Goal: Transaction & Acquisition: Purchase product/service

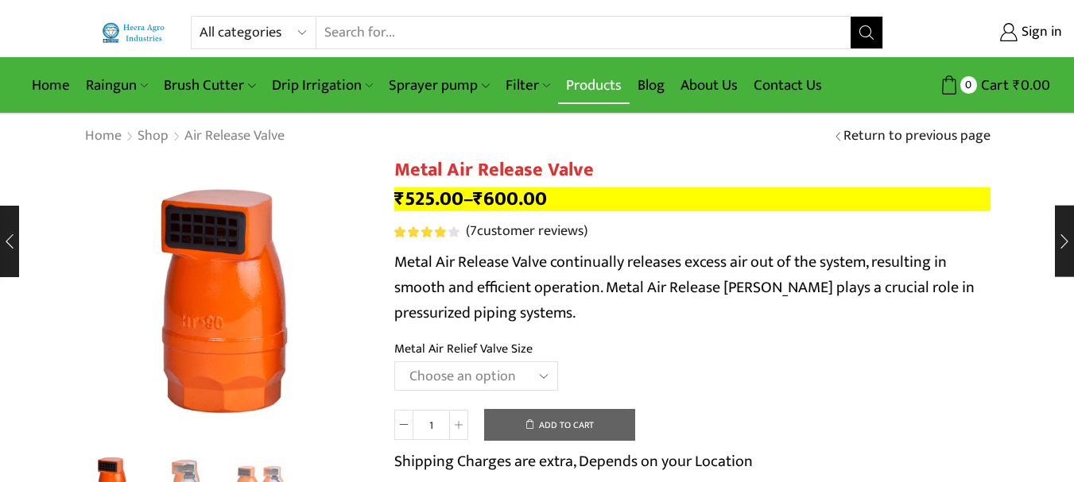
click at [593, 79] on link "Products" at bounding box center [594, 85] width 72 height 37
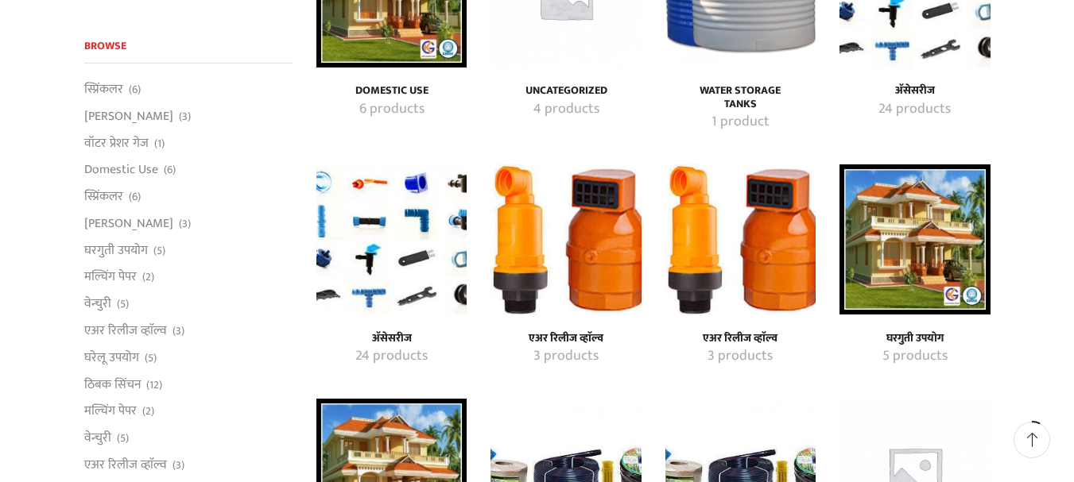
scroll to position [238, 0]
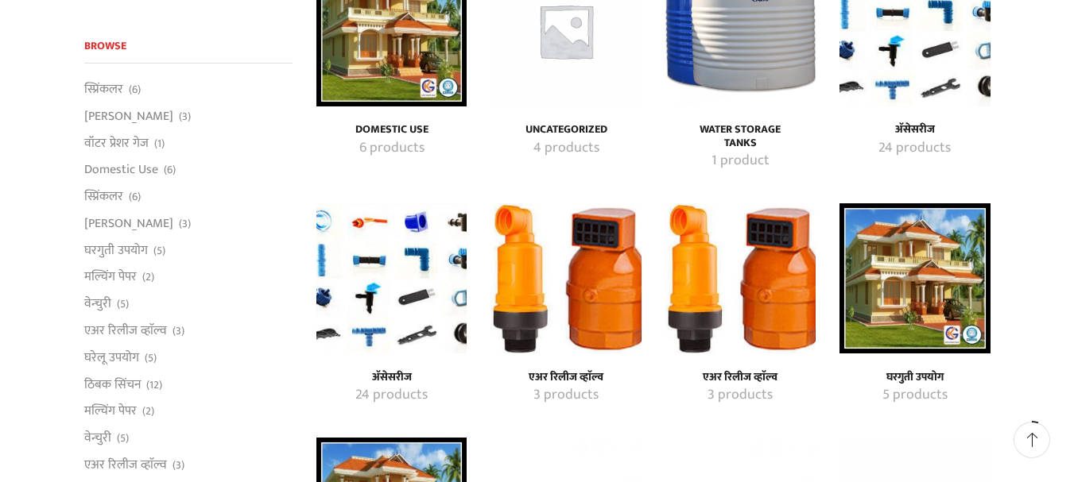
click at [568, 296] on img "Visit product category एअर रिलीज व्हाॅल्व" at bounding box center [565, 278] width 150 height 150
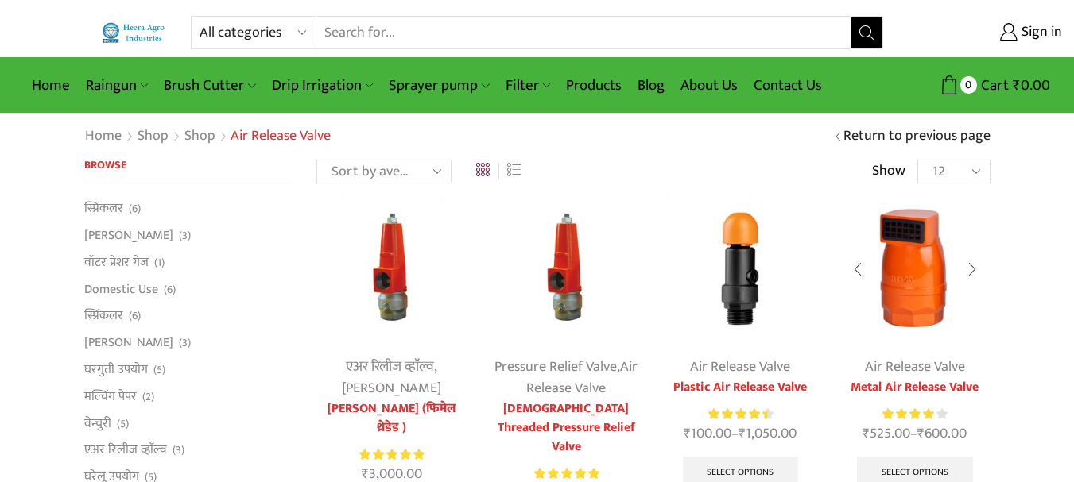
click at [909, 278] on img at bounding box center [914, 268] width 150 height 150
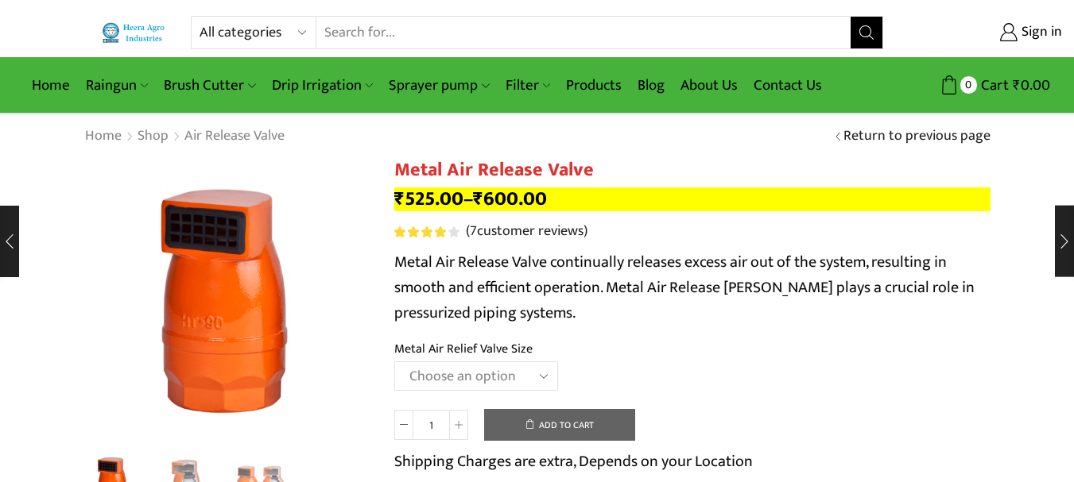
click at [500, 376] on select "Choose an option HT-88P 1" HT-89 1.5"" at bounding box center [476, 376] width 164 height 29
click at [394, 362] on select "Choose an option HT-88P 1" HT-89 1.5"" at bounding box center [476, 376] width 164 height 29
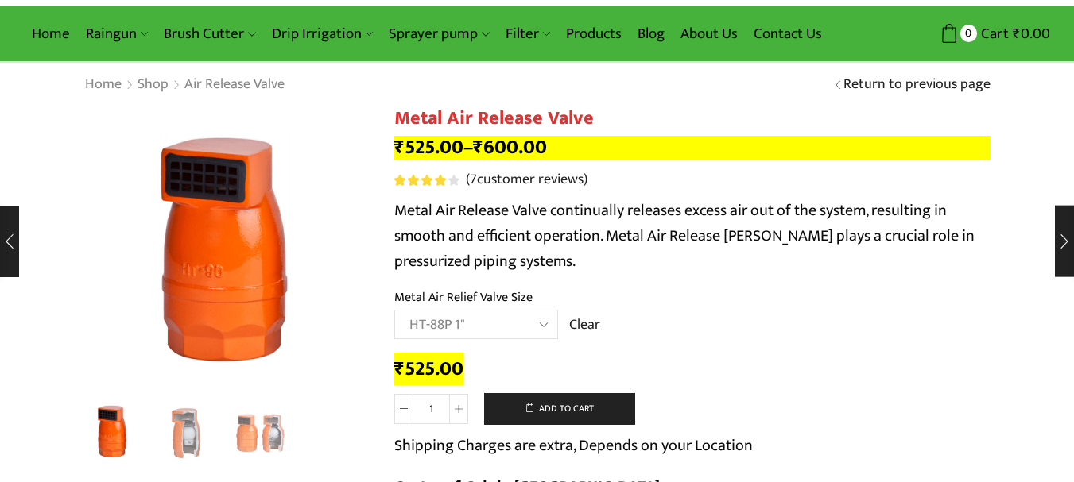
scroll to position [79, 0]
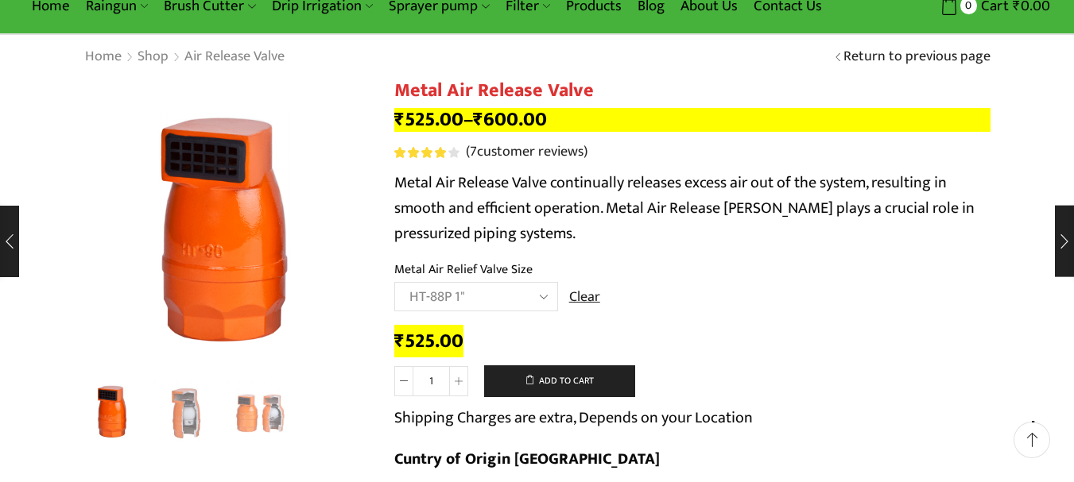
click at [495, 289] on select "Choose an option HT-88P 1" HT-89 1.5"" at bounding box center [476, 296] width 164 height 29
select select "ht-89-1-5"
click at [394, 282] on select "Choose an option HT-88P 1" HT-89 1.5"" at bounding box center [476, 296] width 164 height 29
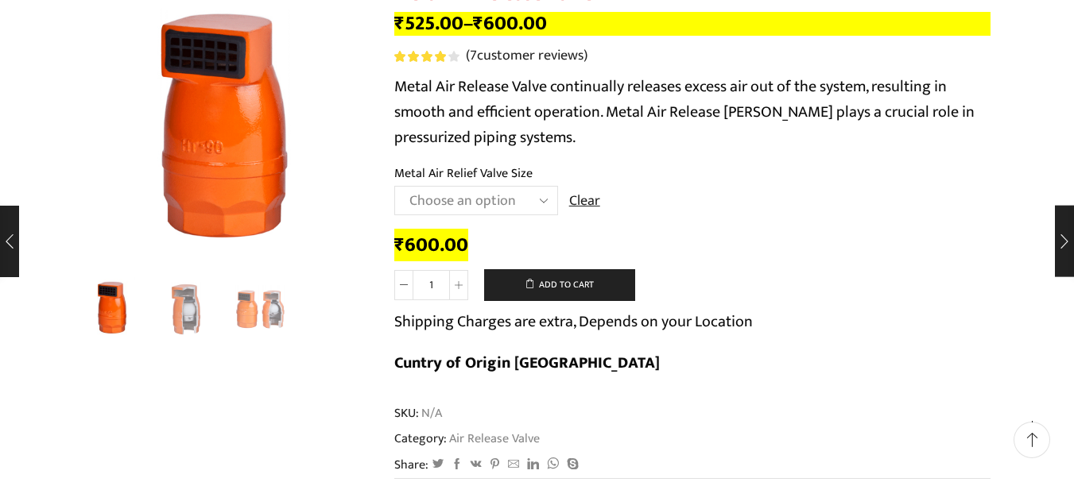
scroll to position [0, 0]
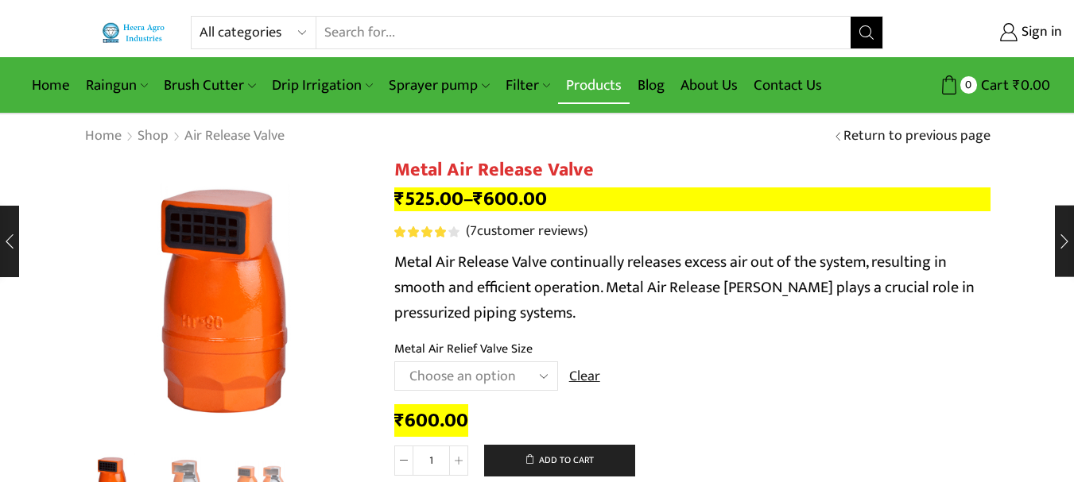
click at [581, 82] on link "Products" at bounding box center [594, 85] width 72 height 37
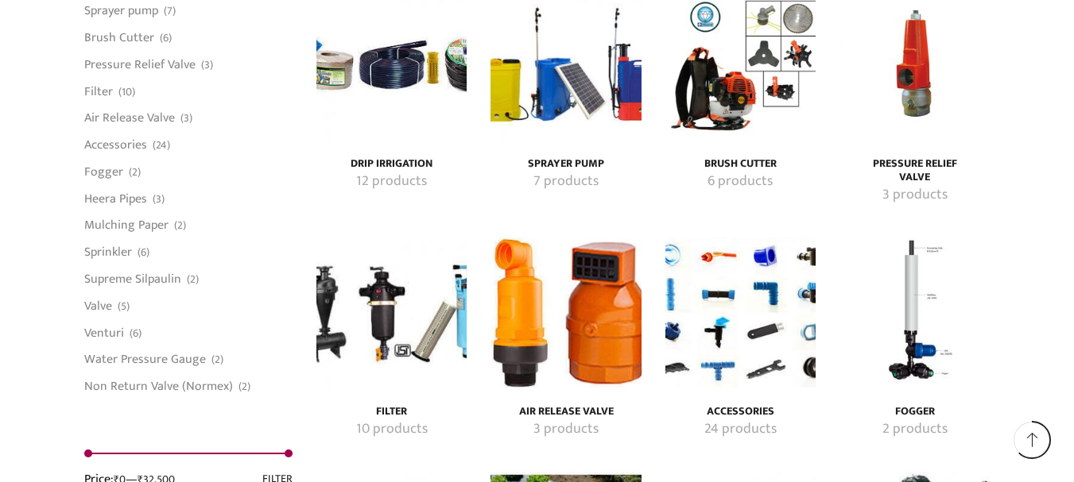
scroll to position [2623, 0]
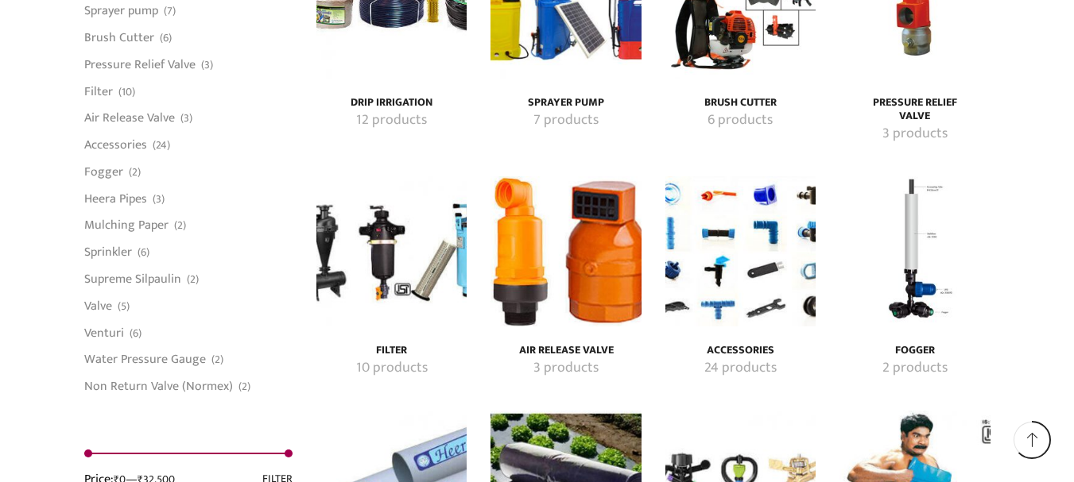
click at [572, 259] on img "Visit product category Air Release Valve" at bounding box center [565, 251] width 150 height 150
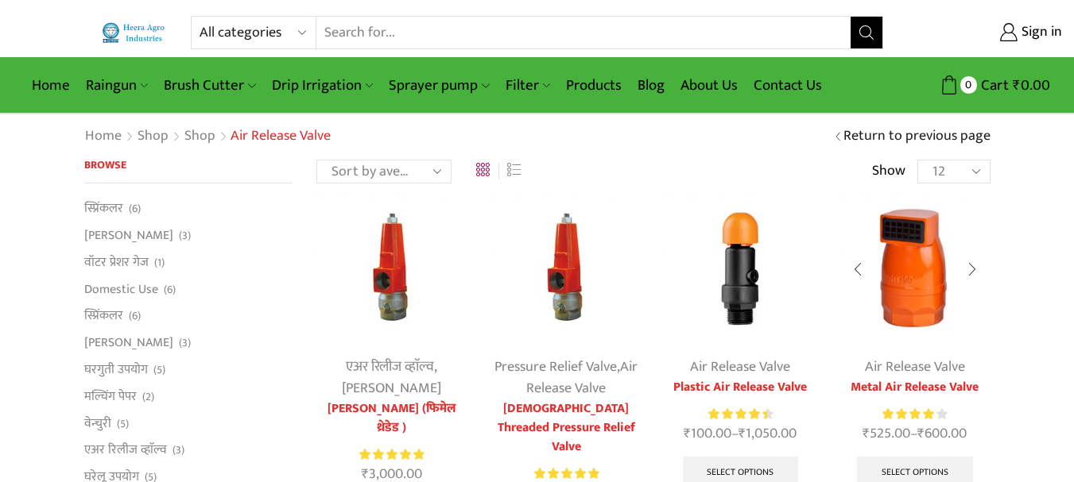
click at [894, 276] on img at bounding box center [914, 268] width 150 height 150
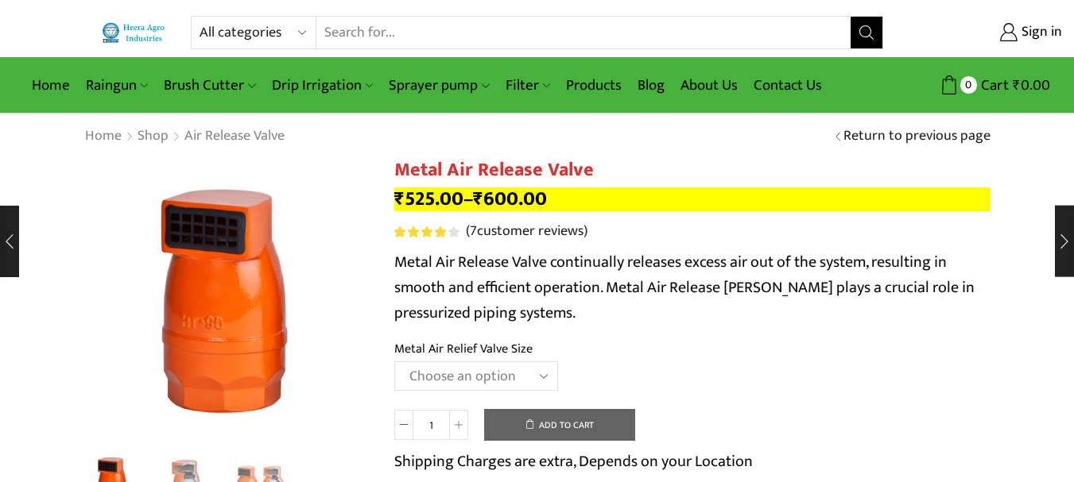
click at [431, 368] on select "Choose an option HT-88P 1" HT-89 1.5"" at bounding box center [476, 376] width 164 height 29
click at [394, 362] on select "Choose an option HT-88P 1" HT-89 1.5"" at bounding box center [476, 376] width 164 height 29
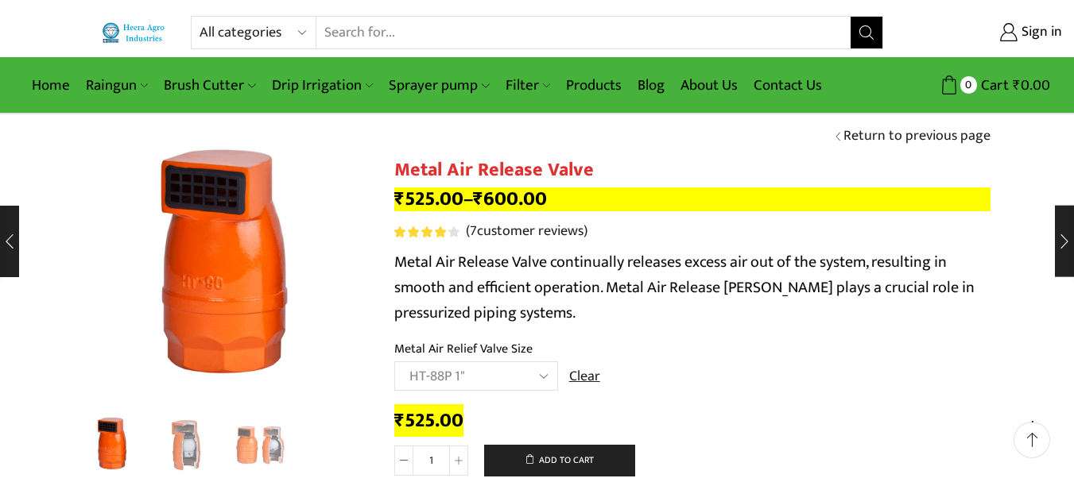
scroll to position [79, 0]
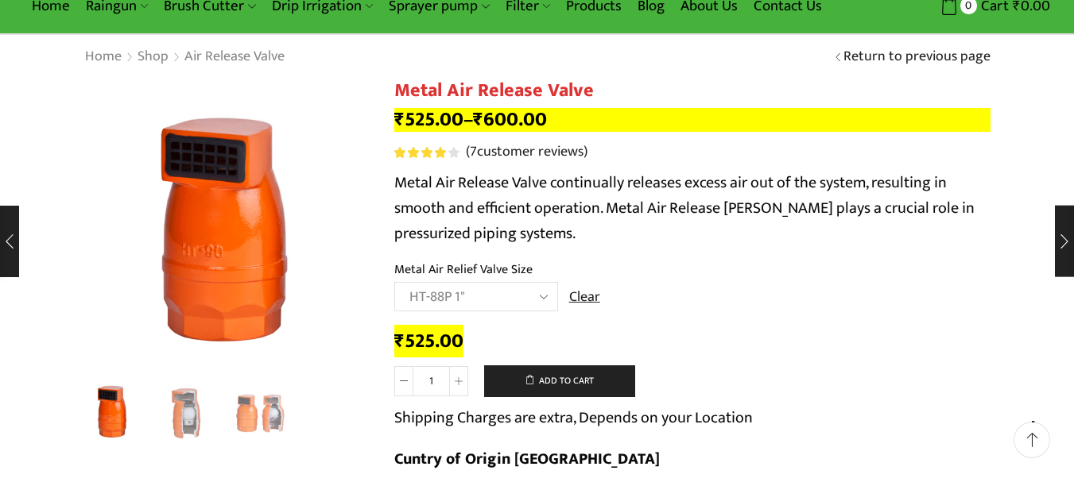
click at [498, 294] on select "Choose an option HT-88P 1" HT-89 1.5"" at bounding box center [476, 296] width 164 height 29
select select "ht-89-1-5"
click at [394, 282] on select "Choose an option HT-88P 1" HT-89 1.5"" at bounding box center [476, 296] width 164 height 29
